Goal: Find specific page/section: Find specific page/section

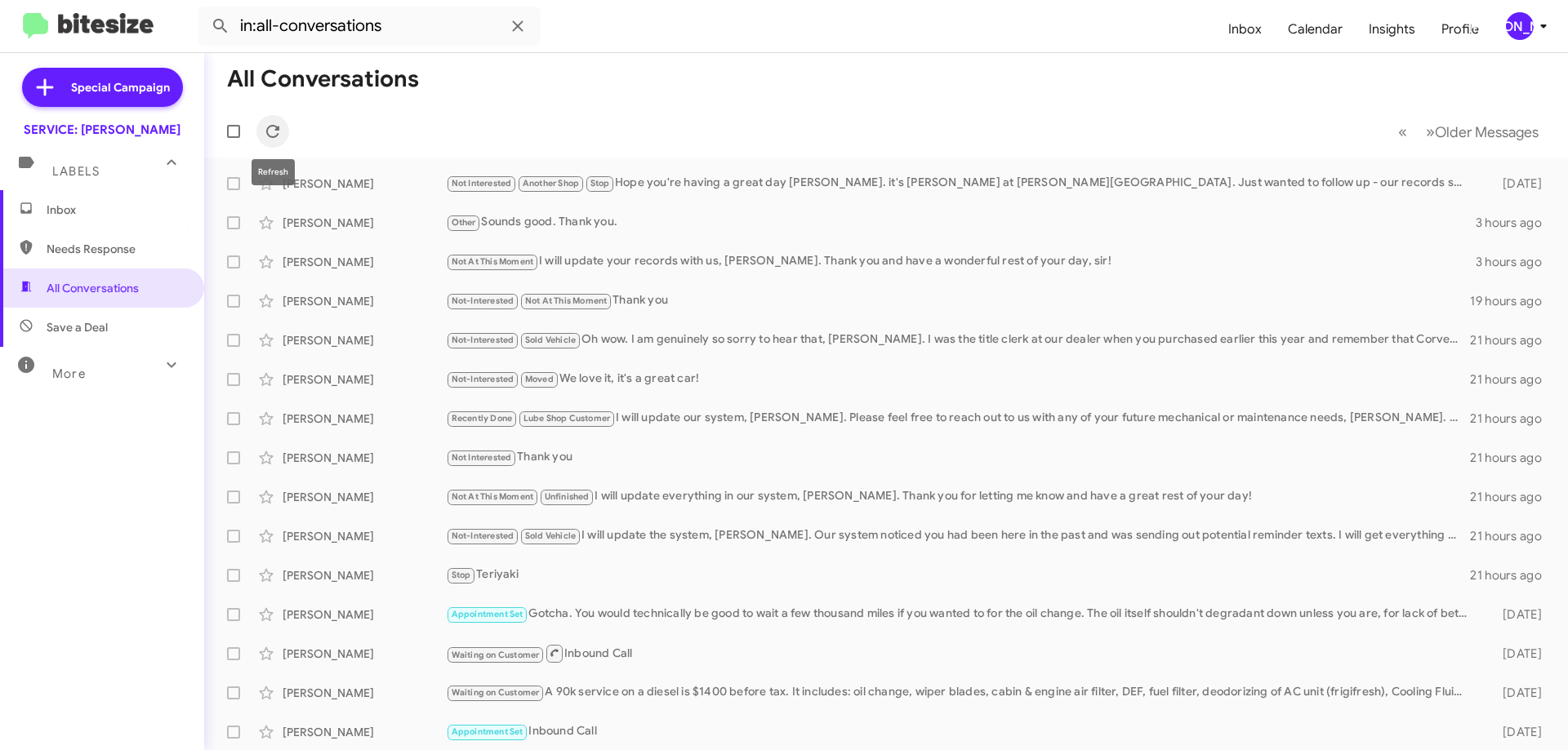
click at [276, 128] on icon at bounding box center [273, 131] width 13 height 13
click at [289, 131] on mat-toolbar-row "« Previous » Next Older Messages" at bounding box center [886, 131] width 1364 height 52
click at [284, 127] on span at bounding box center [273, 131] width 33 height 20
click at [277, 130] on icon at bounding box center [273, 131] width 13 height 13
click at [271, 128] on icon at bounding box center [273, 131] width 20 height 20
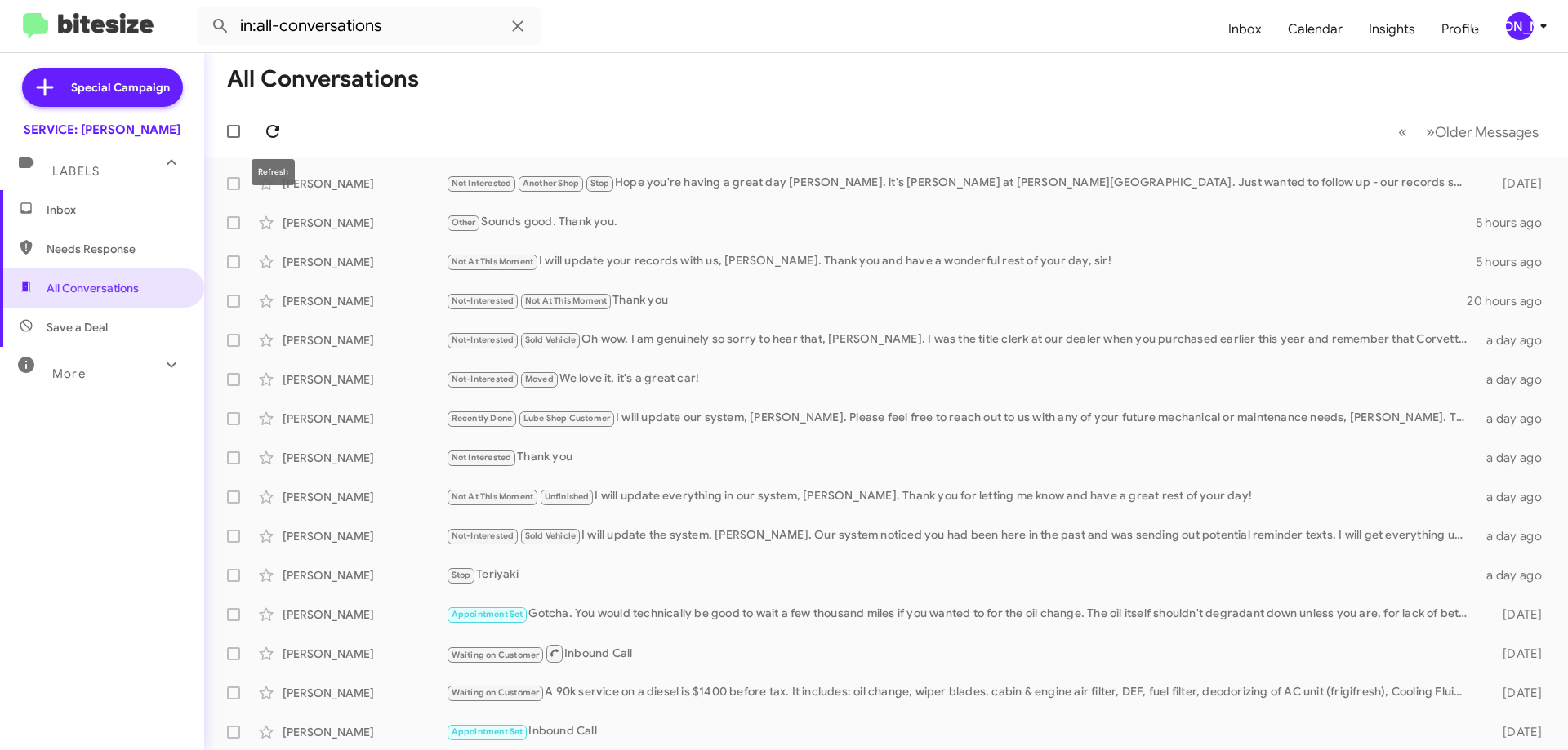
click at [261, 130] on span at bounding box center [273, 131] width 33 height 20
click at [122, 208] on span "Inbox" at bounding box center [116, 210] width 139 height 16
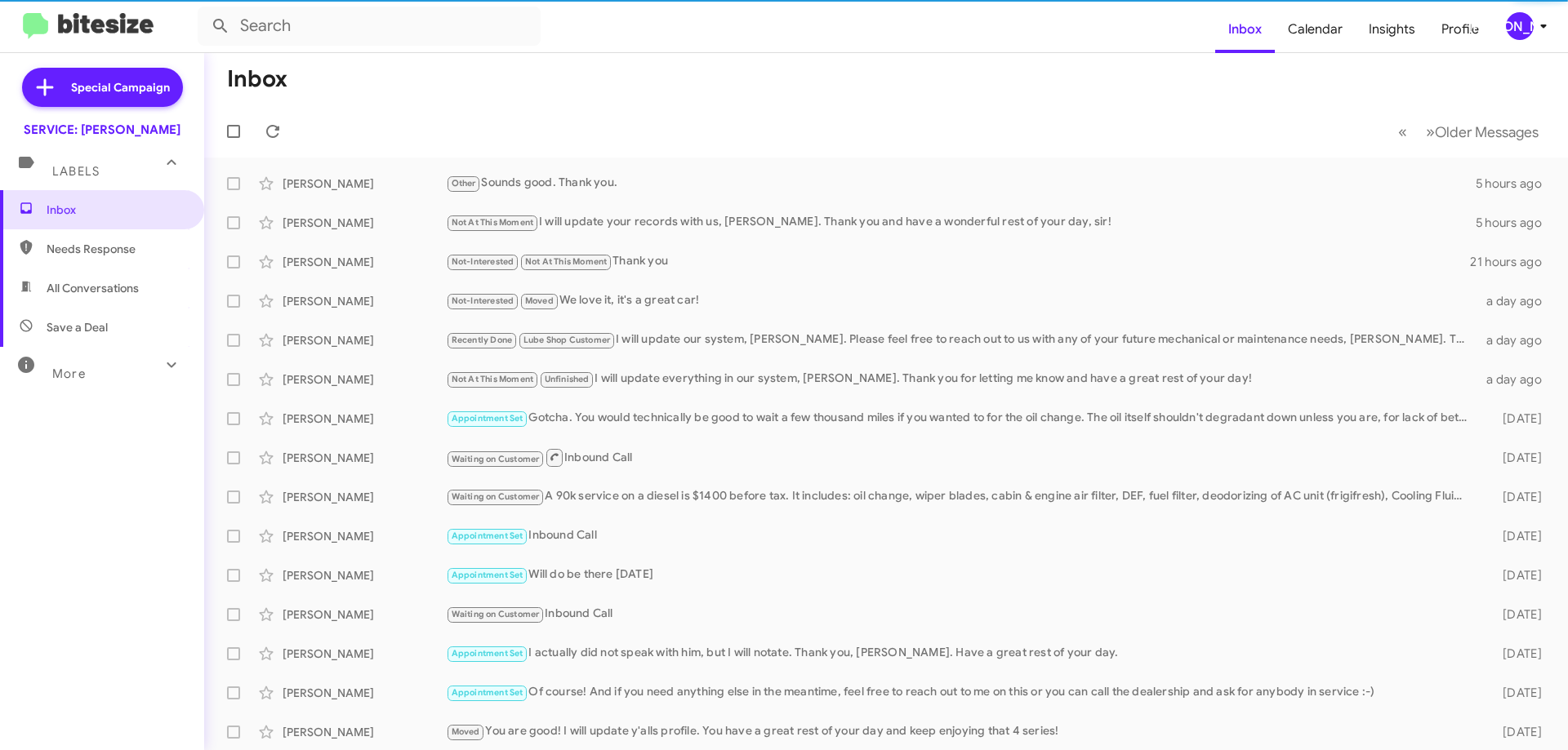
click at [70, 285] on span "All Conversations" at bounding box center [93, 289] width 93 height 16
type input "in:all-conversations"
